Goal: Transaction & Acquisition: Download file/media

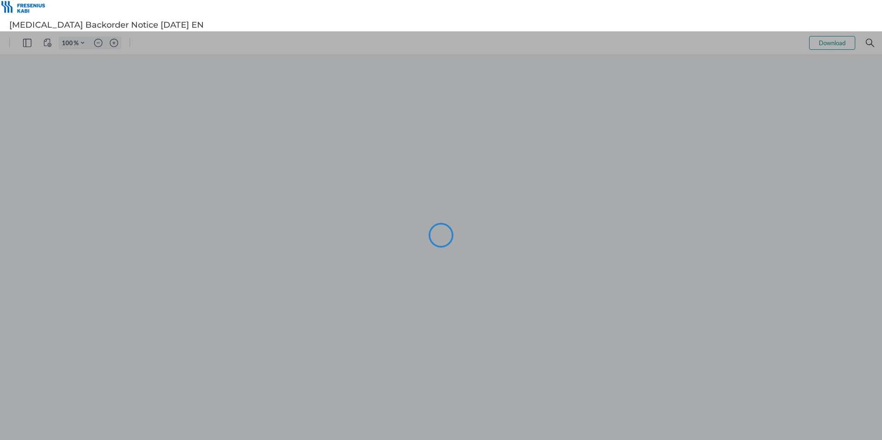
type input "105"
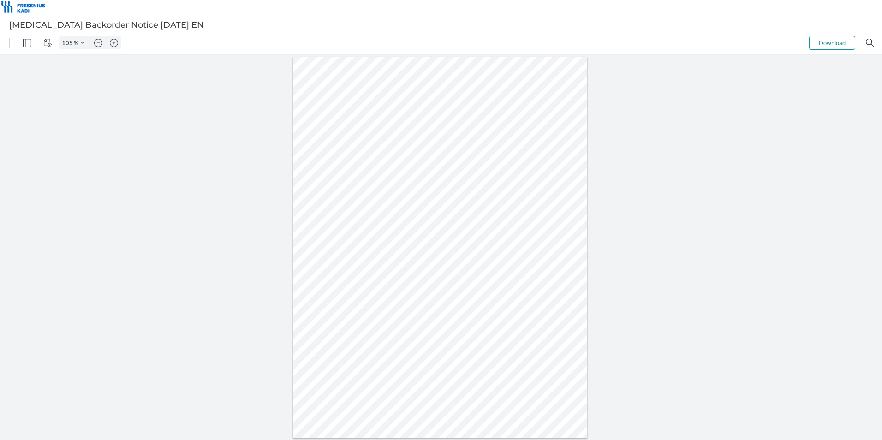
drag, startPoint x: 449, startPoint y: 144, endPoint x: 432, endPoint y: 155, distance: 20.7
click at [432, 156] on div at bounding box center [440, 248] width 295 height 382
click at [432, 161] on div at bounding box center [440, 248] width 295 height 382
click at [760, 200] on div at bounding box center [441, 247] width 882 height 385
drag, startPoint x: 821, startPoint y: 39, endPoint x: 821, endPoint y: 44, distance: 5.1
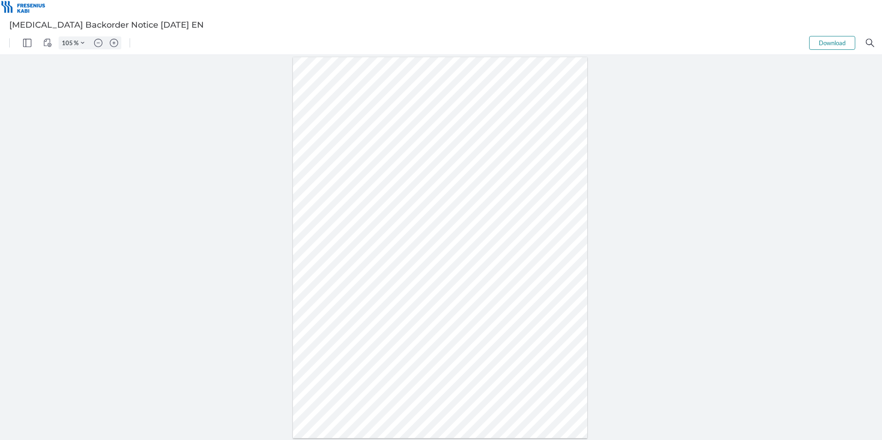
click at [821, 44] on button "Download" at bounding box center [833, 43] width 46 height 14
